Goal: Find specific page/section: Find specific page/section

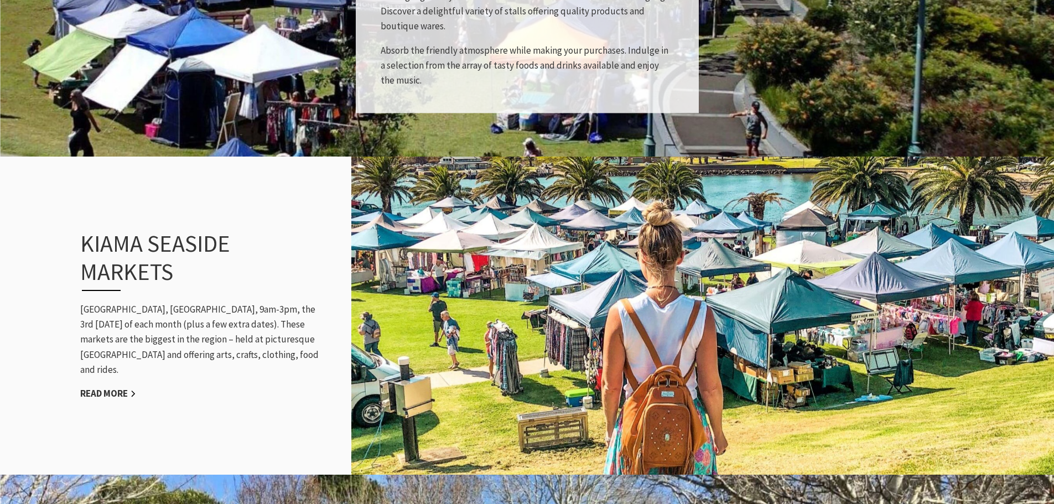
scroll to position [1107, 0]
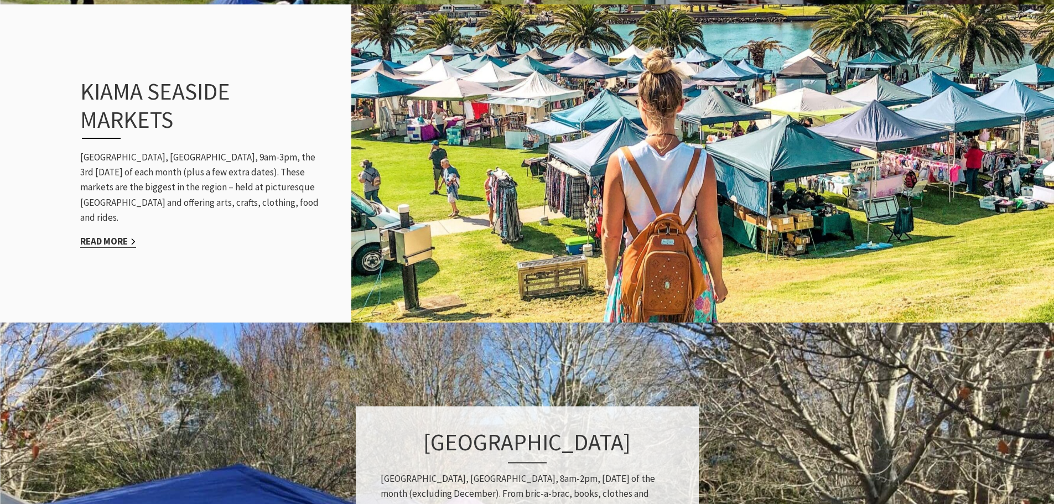
click at [107, 235] on link "Read More" at bounding box center [108, 241] width 56 height 13
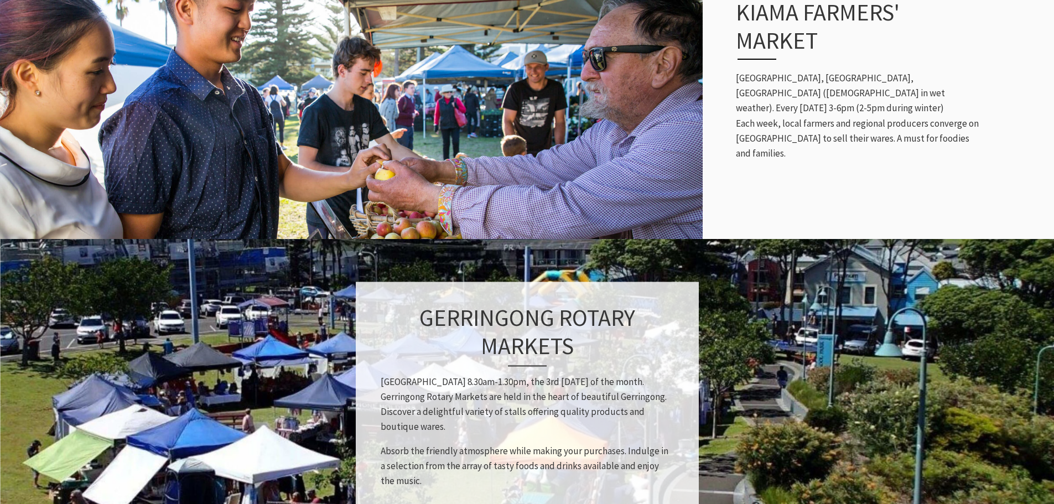
scroll to position [553, 0]
